Goal: Information Seeking & Learning: Learn about a topic

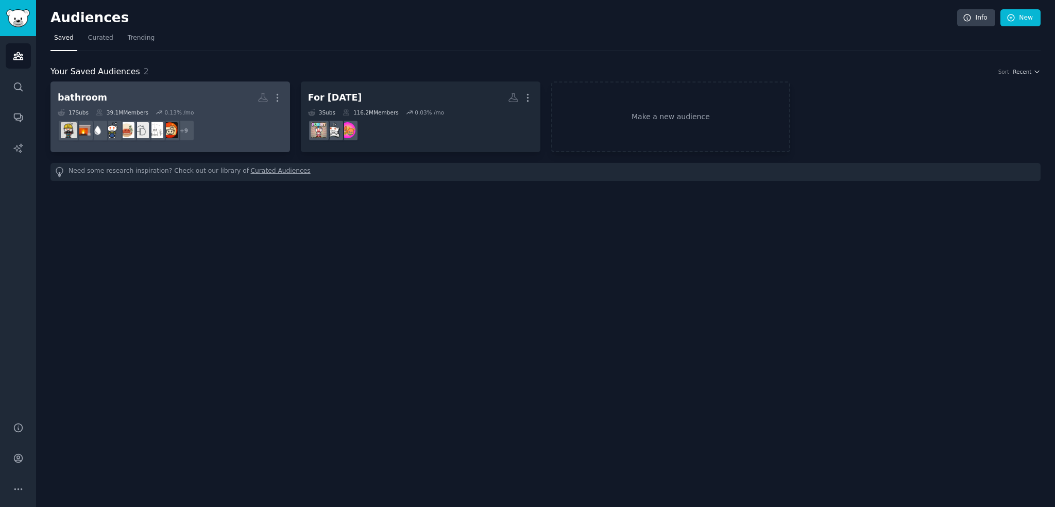
click at [146, 92] on h2 "bathroom Custom Audience More" at bounding box center [170, 98] width 225 height 18
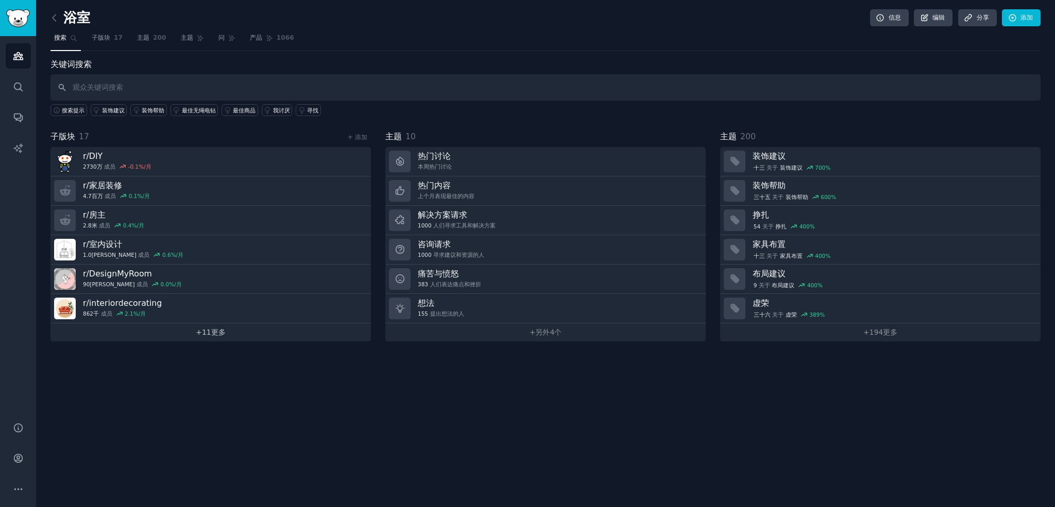
click at [204, 328] on font "11" at bounding box center [206, 332] width 9 height 8
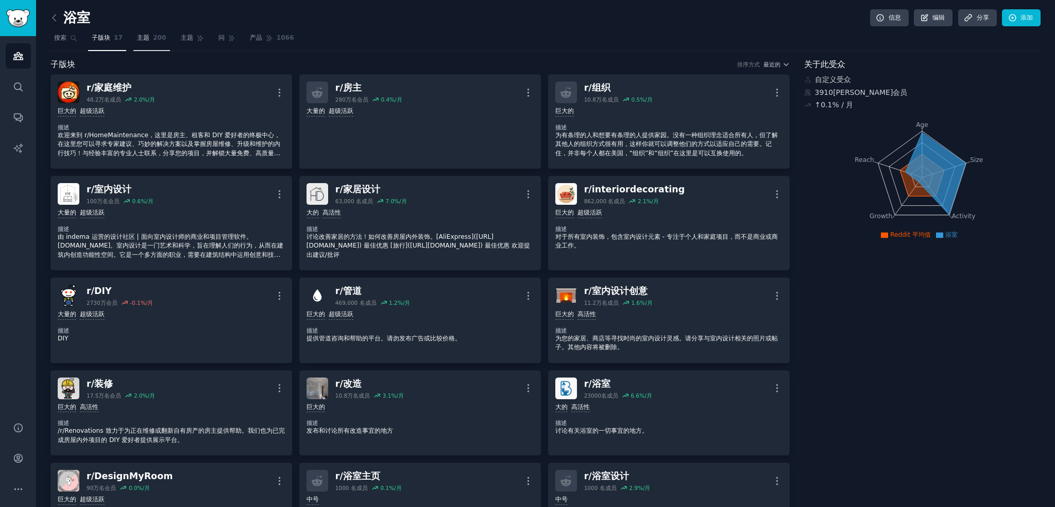
click at [141, 34] on font "主题" at bounding box center [143, 37] width 12 height 7
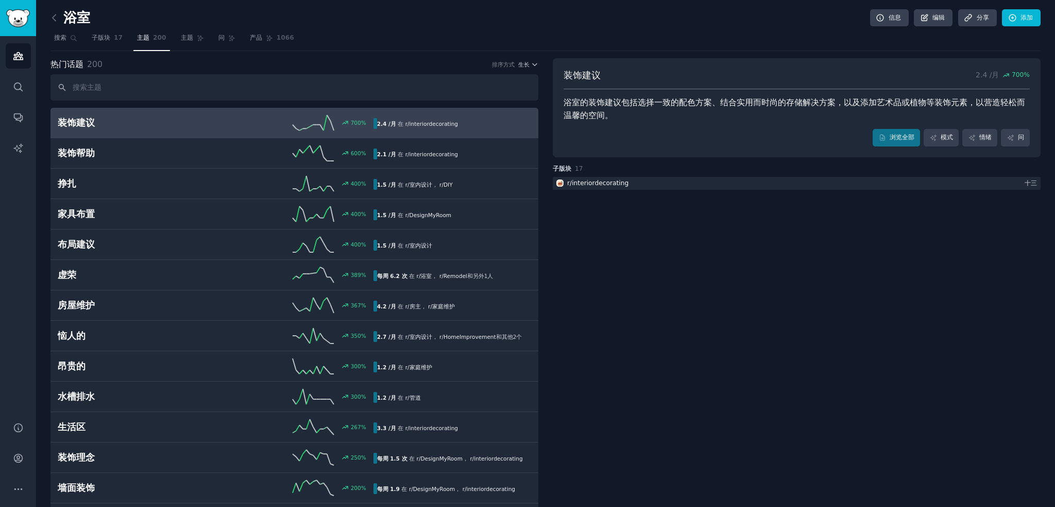
click at [528, 59] on div "热门话题 200 排序方式 生长" at bounding box center [294, 64] width 488 height 13
click at [528, 64] on font "生长" at bounding box center [523, 64] width 11 height 6
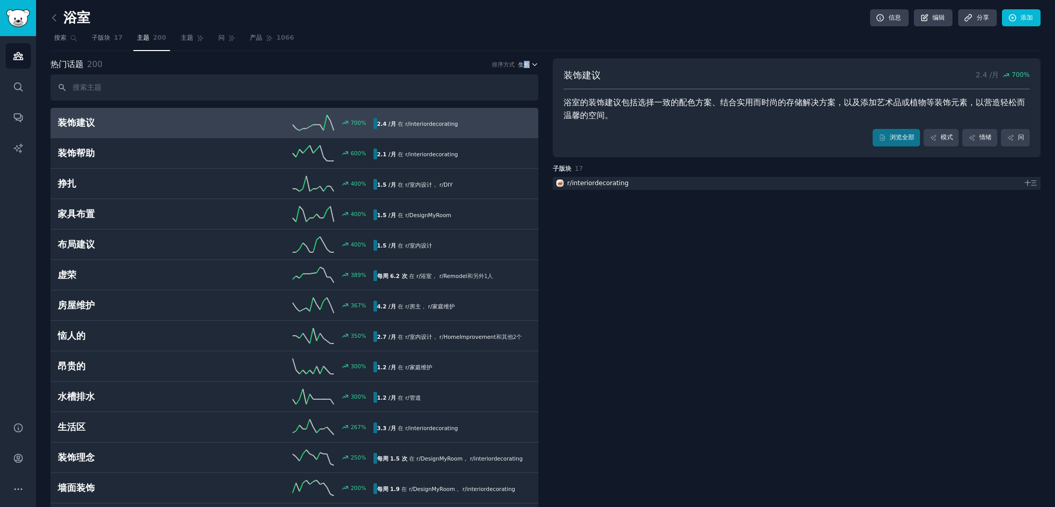
click at [528, 61] on button "生长" at bounding box center [528, 64] width 21 height 7
click at [501, 101] on div "速度" at bounding box center [487, 102] width 96 height 18
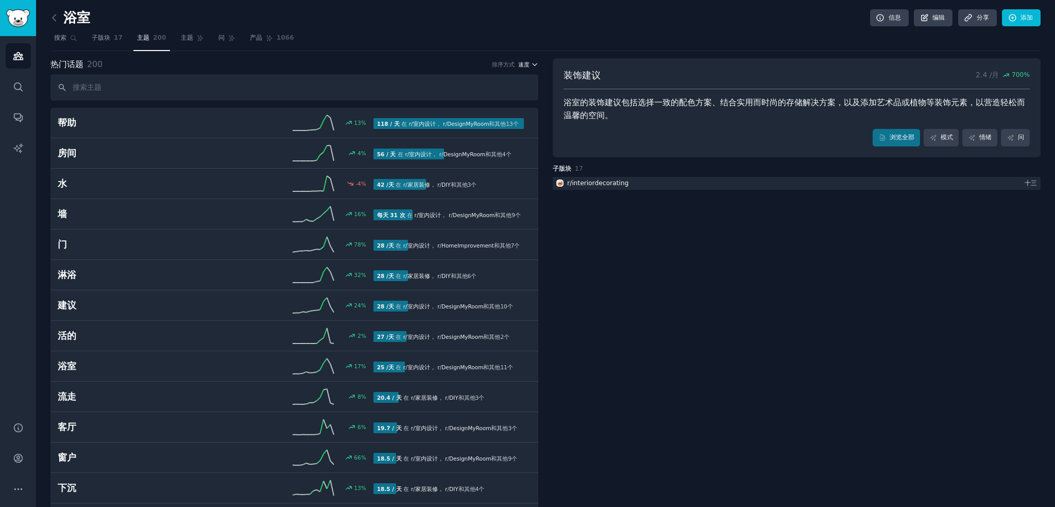
click at [532, 62] on icon "button" at bounding box center [534, 64] width 7 height 7
click at [504, 85] on div "生长" at bounding box center [487, 84] width 96 height 18
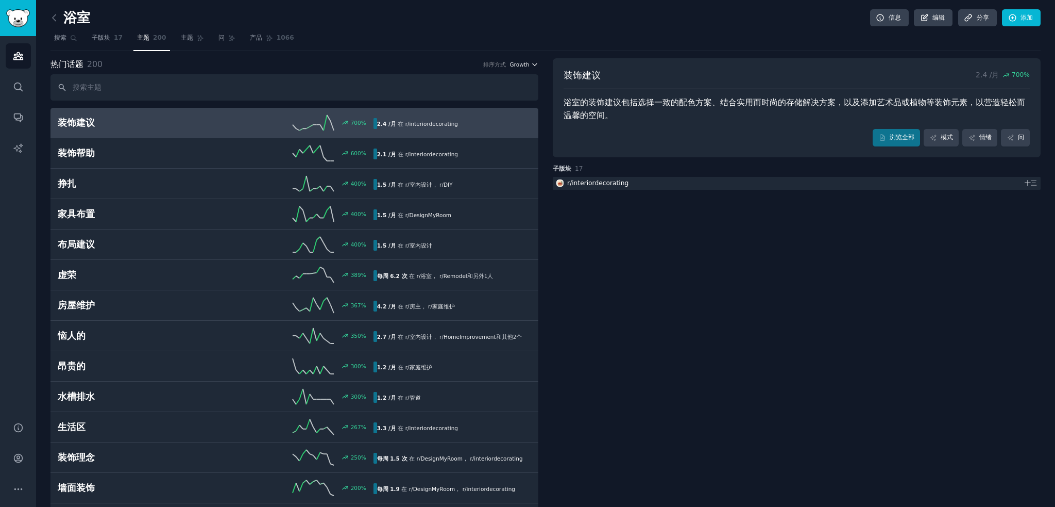
click at [534, 61] on icon "button" at bounding box center [534, 64] width 7 height 7
click at [504, 96] on div "速度" at bounding box center [487, 102] width 96 height 18
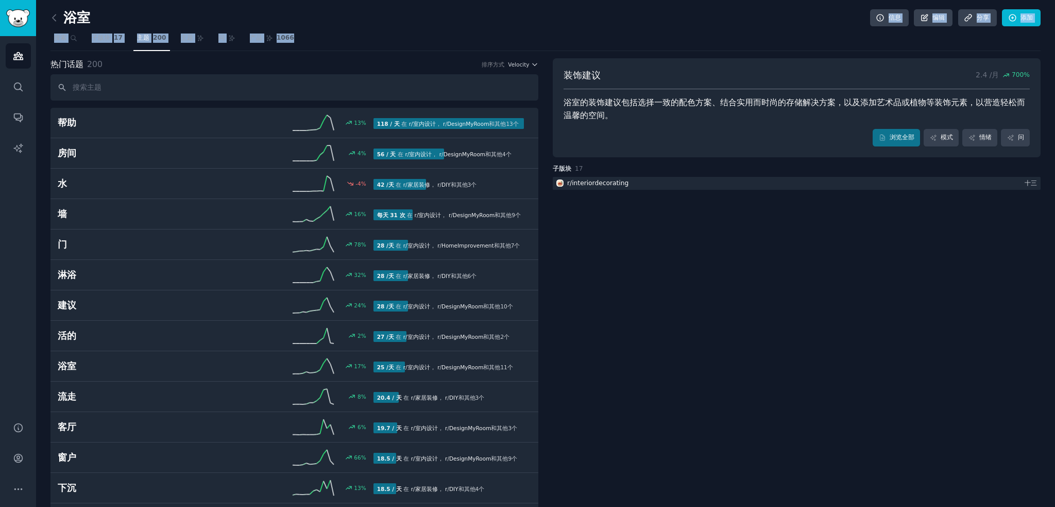
drag, startPoint x: 394, startPoint y: 19, endPoint x: 533, endPoint y: 32, distance: 140.3
click at [532, 65] on icon "button" at bounding box center [534, 64] width 7 height 7
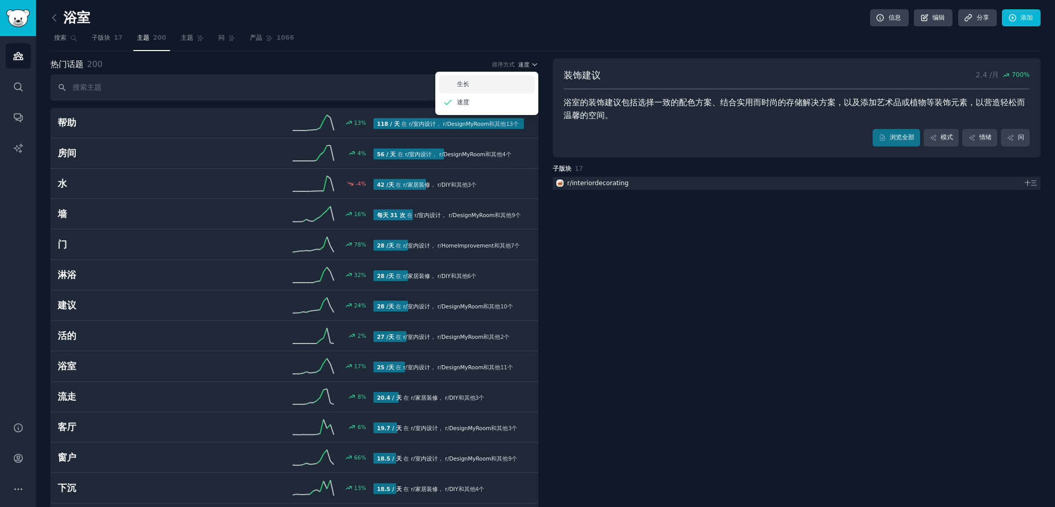
click at [505, 85] on div "生长" at bounding box center [487, 84] width 96 height 18
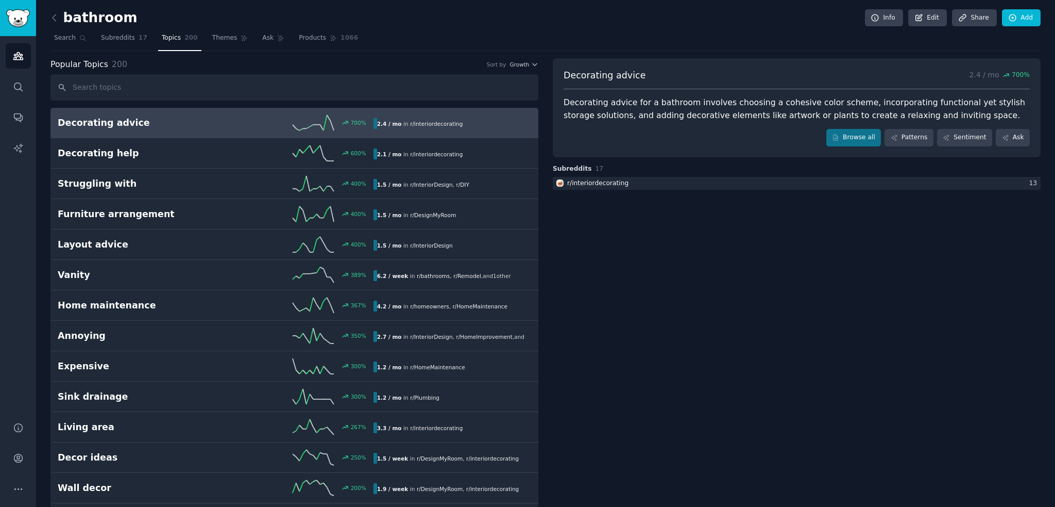
click at [527, 61] on span "Growth" at bounding box center [520, 64] width 20 height 7
click at [480, 106] on div "Velocity" at bounding box center [487, 102] width 96 height 18
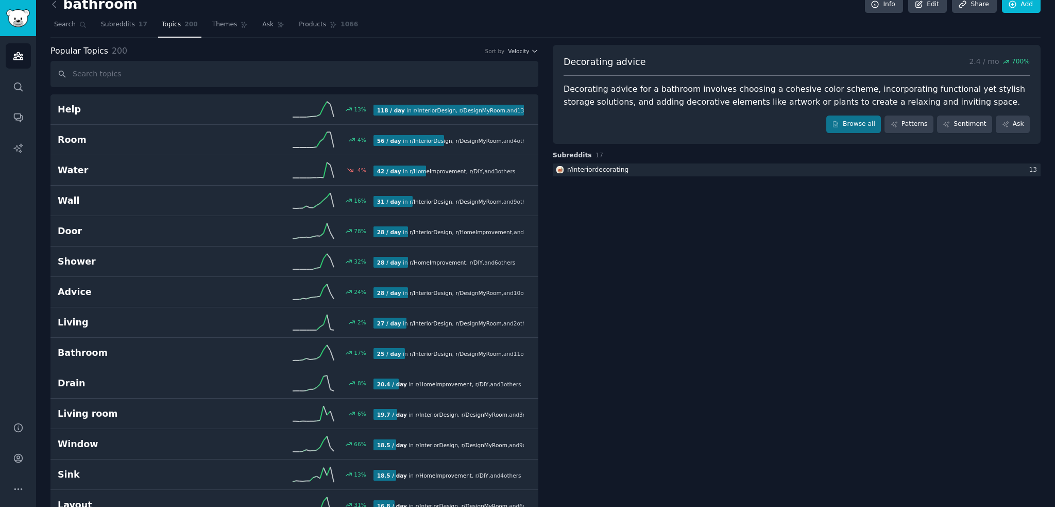
scroll to position [52, 0]
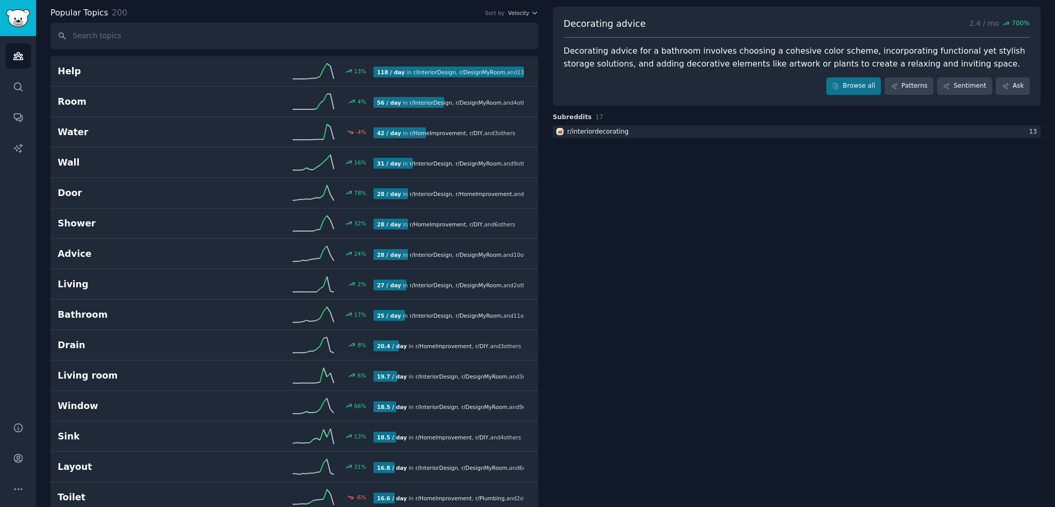
click at [508, 8] on div "Popular Topics 200 Sort by Velocity" at bounding box center [294, 13] width 488 height 13
click at [515, 17] on div "Popular Topics 200 Sort by Velocity" at bounding box center [294, 13] width 488 height 13
click at [517, 15] on span "Velocity" at bounding box center [518, 12] width 21 height 7
click at [470, 28] on p "Growth" at bounding box center [468, 32] width 23 height 9
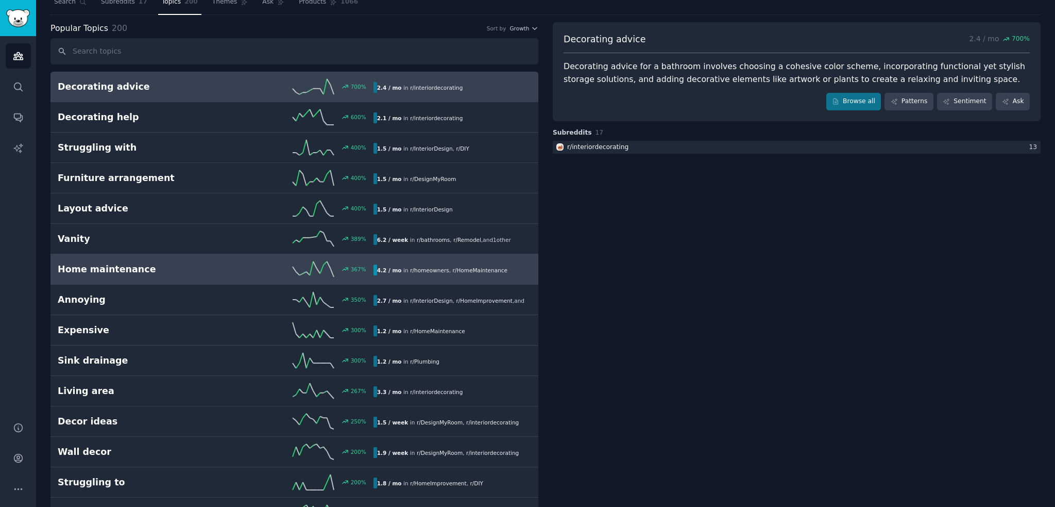
scroll to position [0, 0]
